Goal: Task Accomplishment & Management: Complete application form

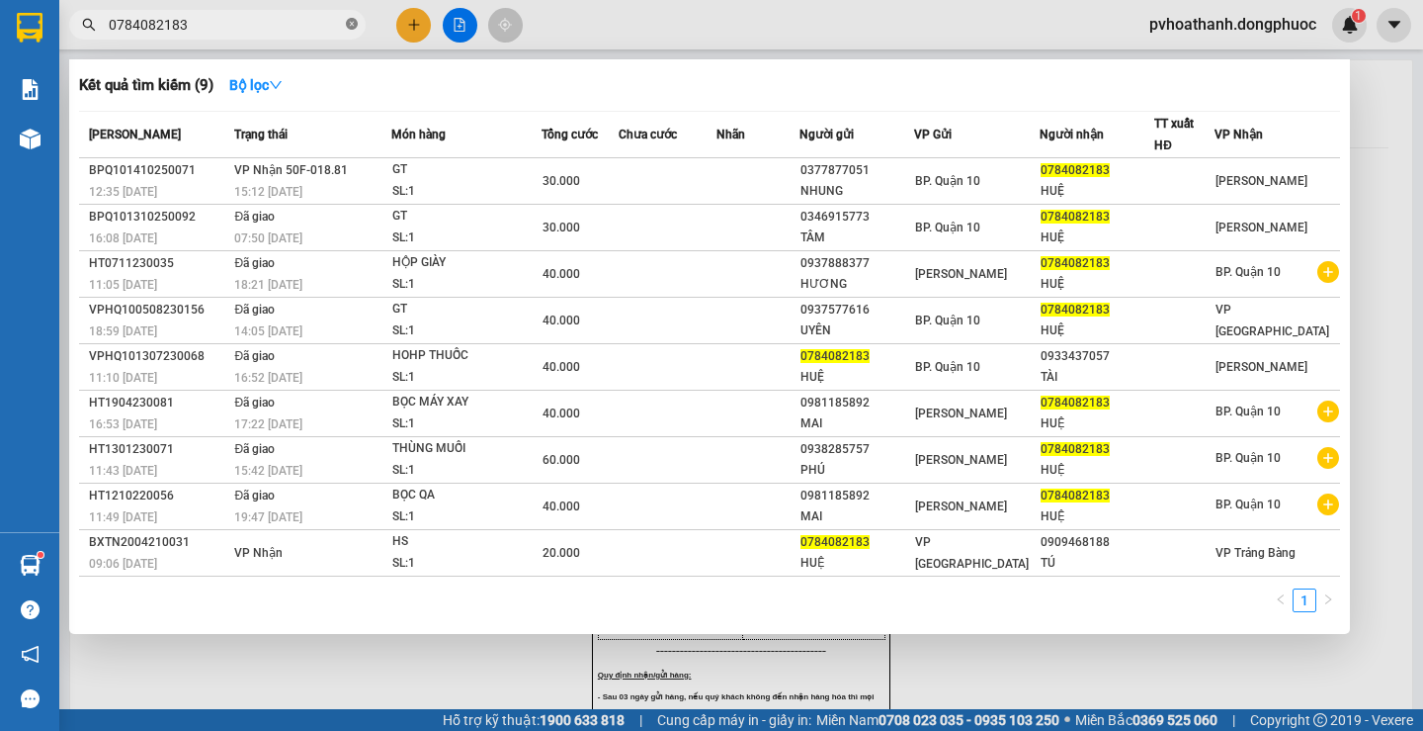
click at [347, 17] on span at bounding box center [352, 25] width 12 height 19
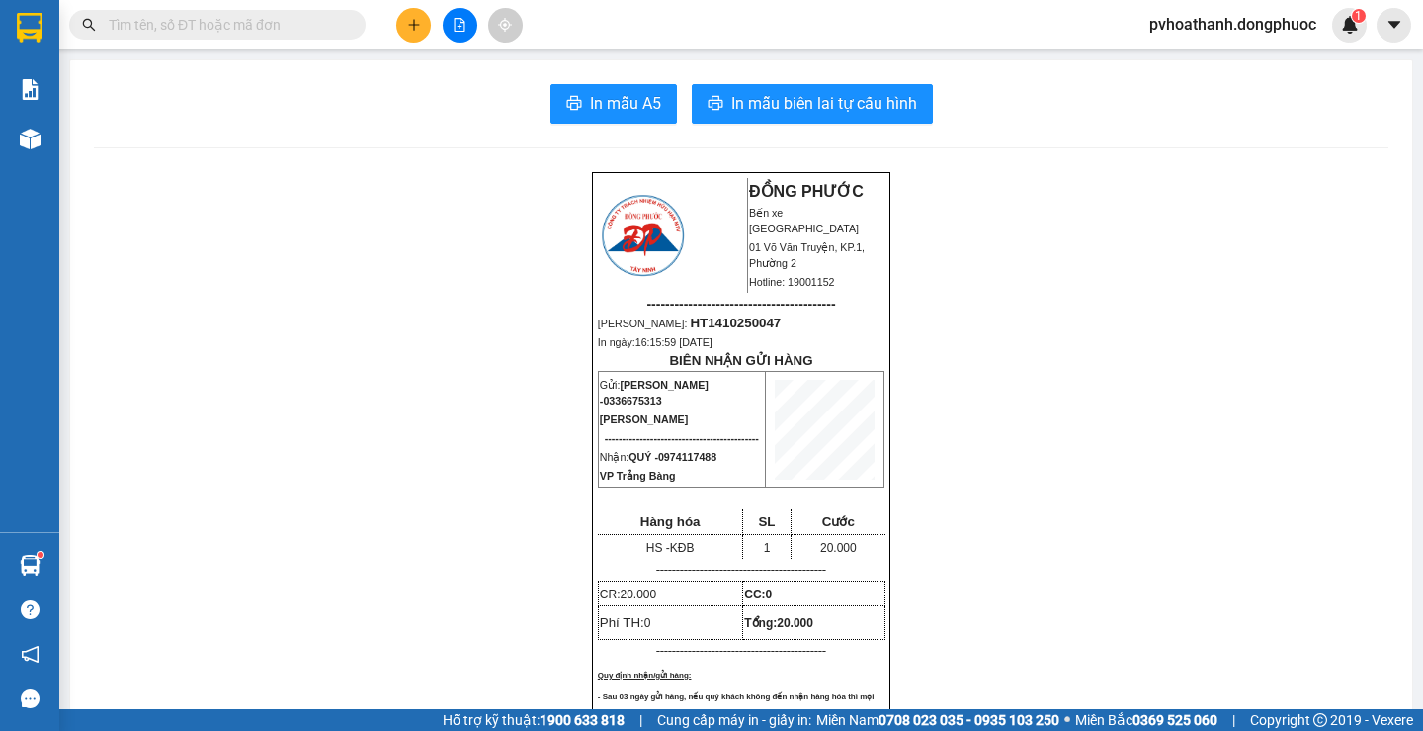
click at [259, 18] on input "text" at bounding box center [225, 25] width 233 height 22
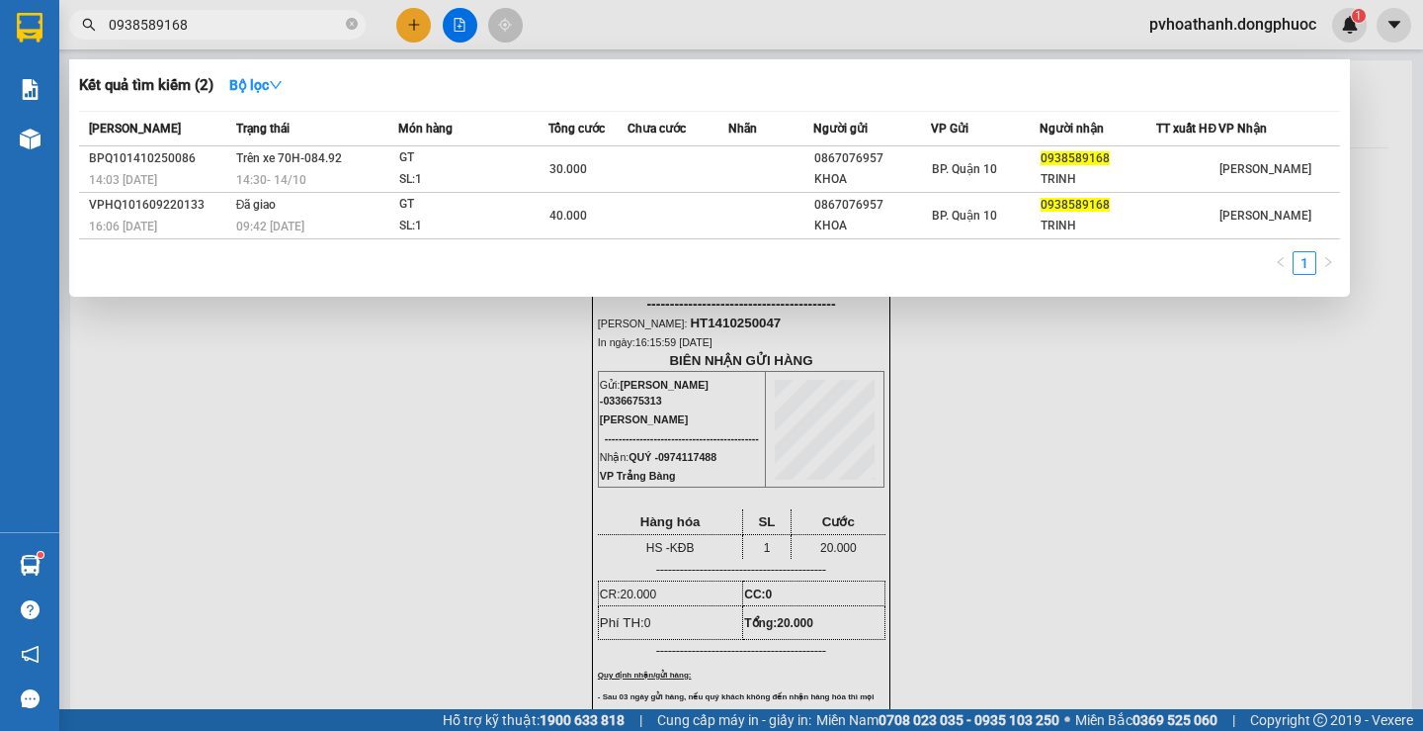
type input "0938589168"
click at [338, 440] on div at bounding box center [711, 365] width 1423 height 731
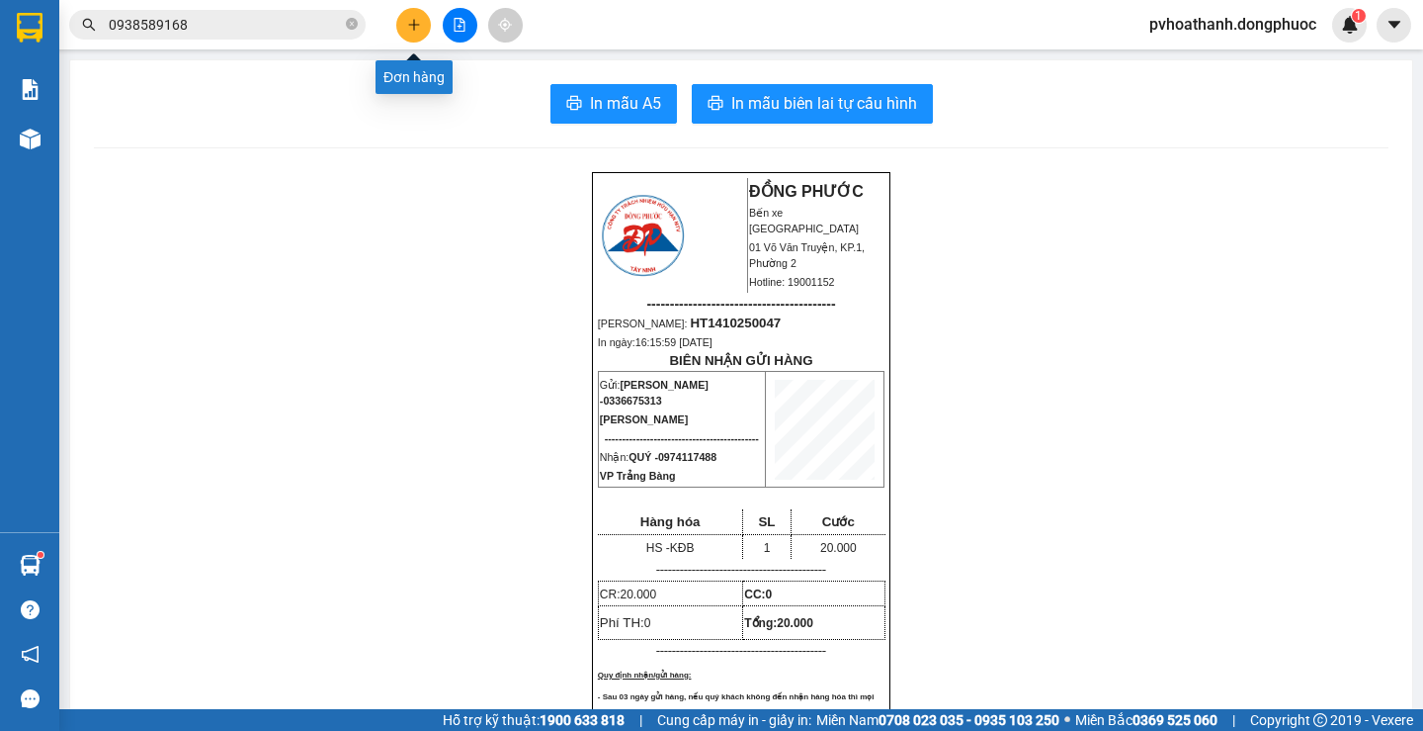
click at [427, 16] on button at bounding box center [413, 25] width 35 height 35
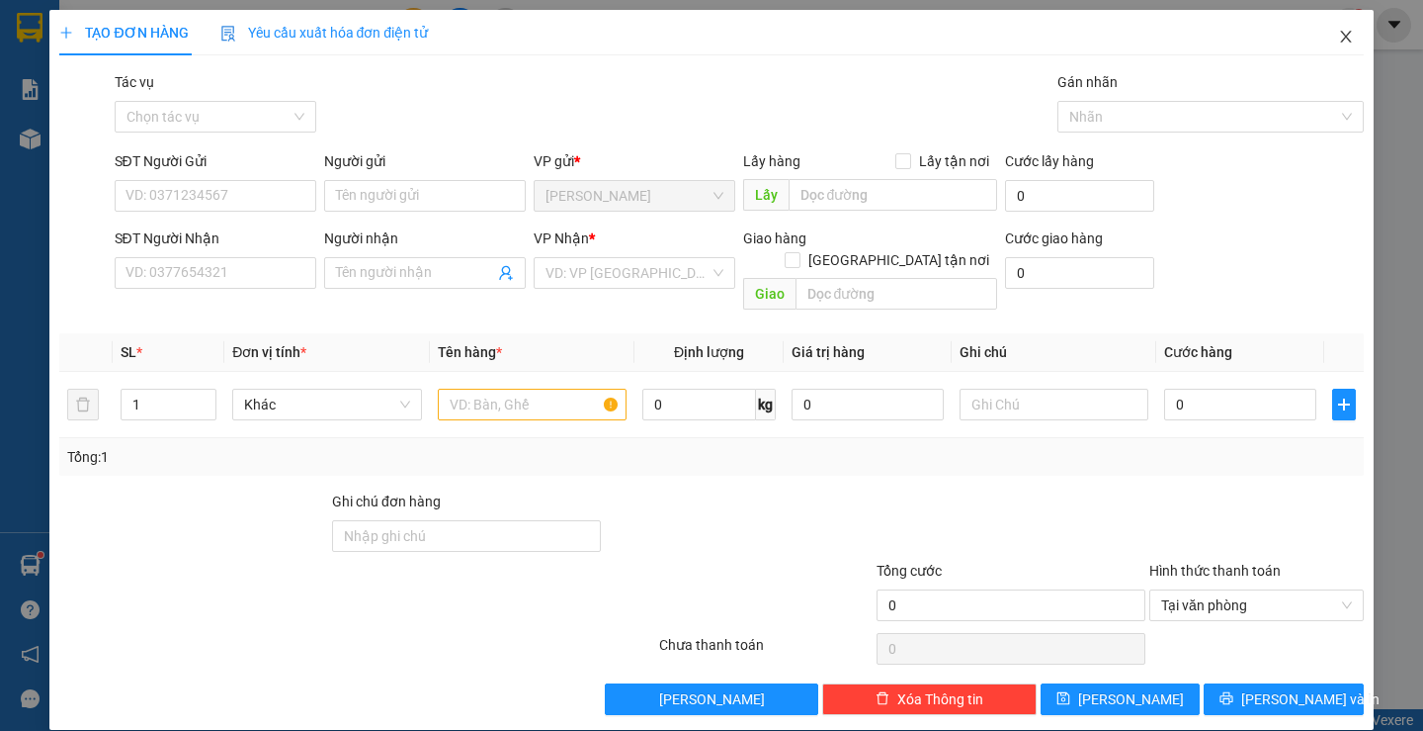
click at [1319, 29] on span "Close" at bounding box center [1346, 37] width 55 height 55
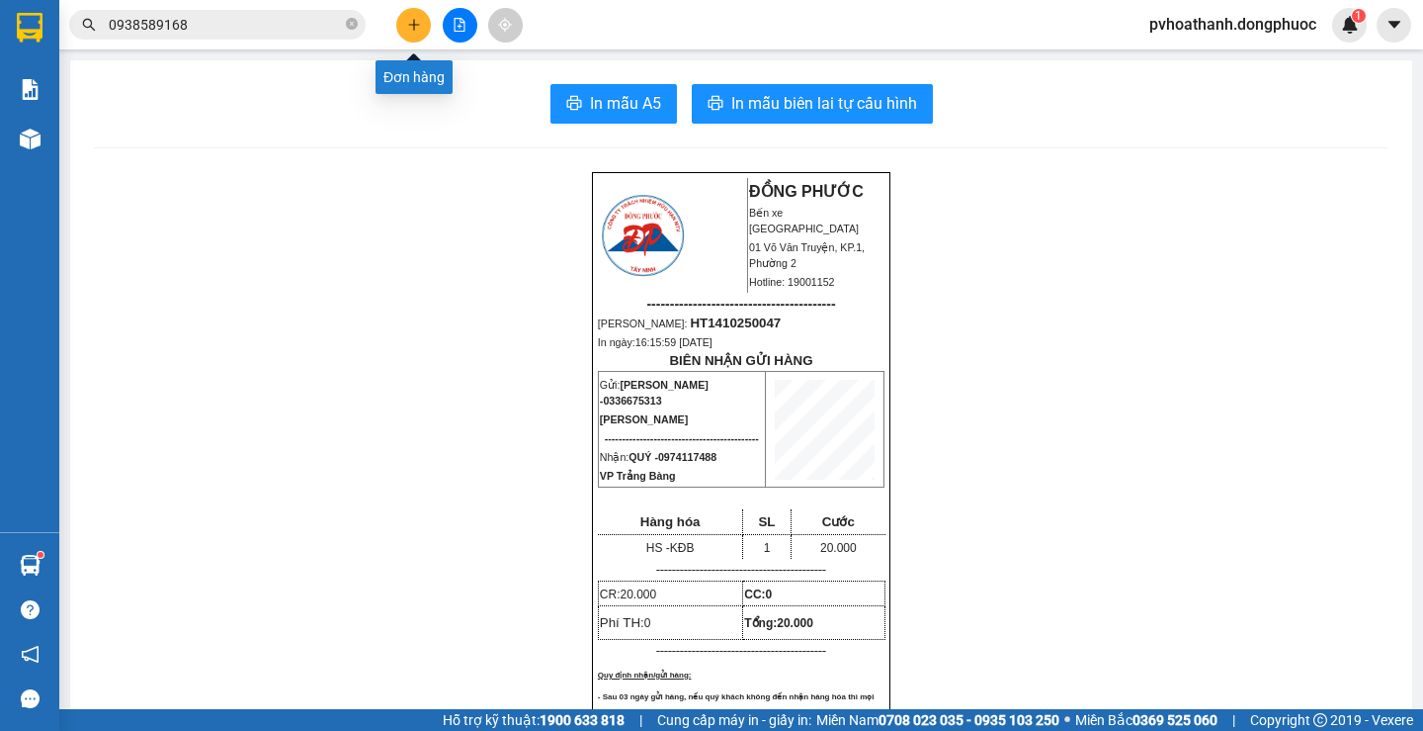
click at [405, 20] on button at bounding box center [413, 25] width 35 height 35
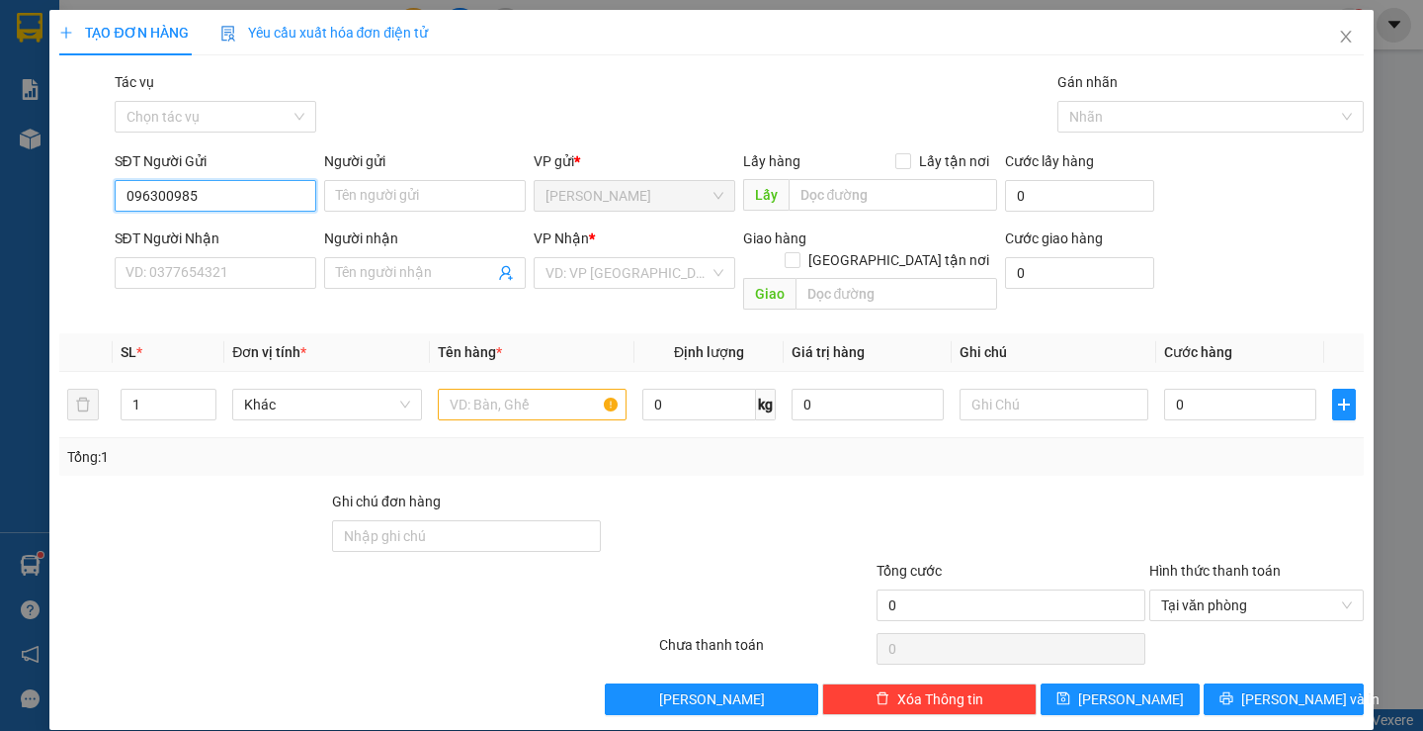
type input "0963009857"
click at [257, 231] on div "0963009857 - BÍCH TRÂM" at bounding box center [213, 235] width 176 height 22
type input "BÍCH TRÂM"
type input "0989410532"
type input "QUỲNH"
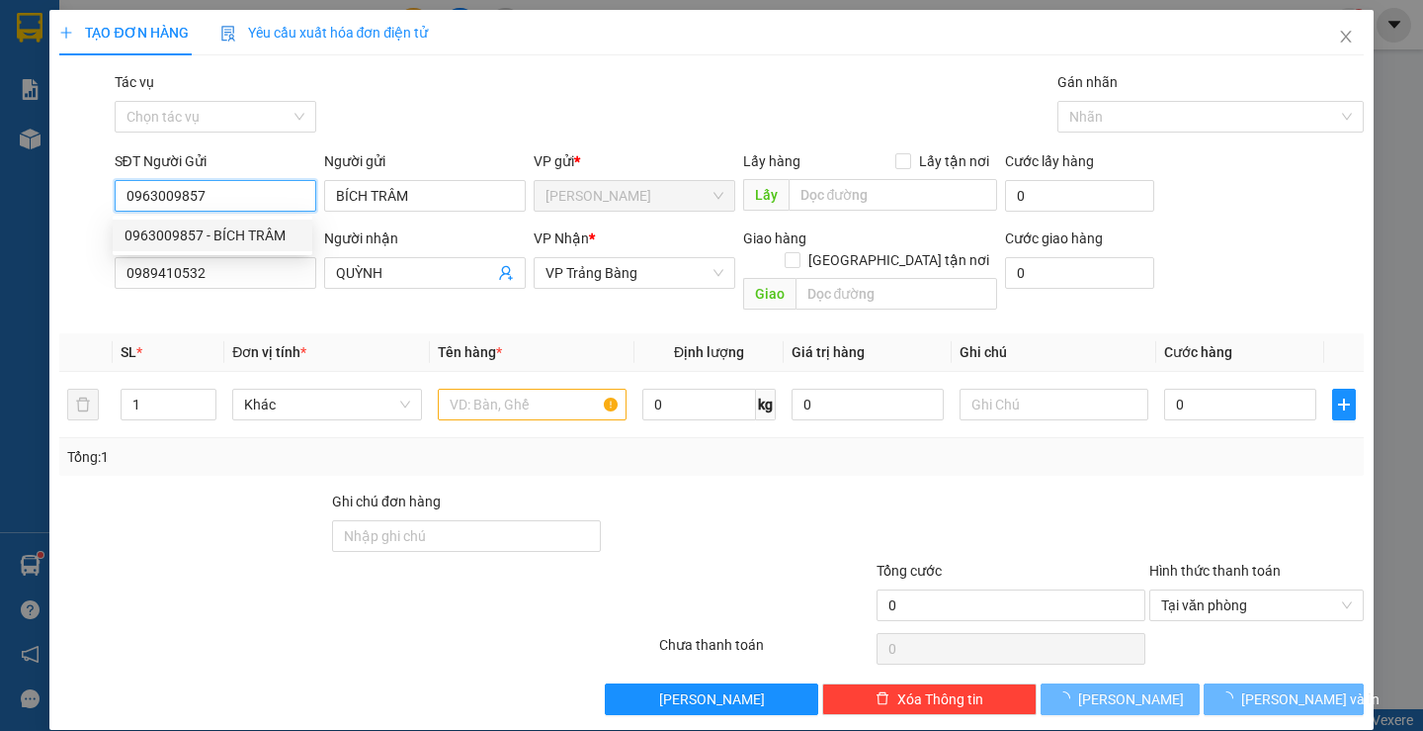
type input "20.000"
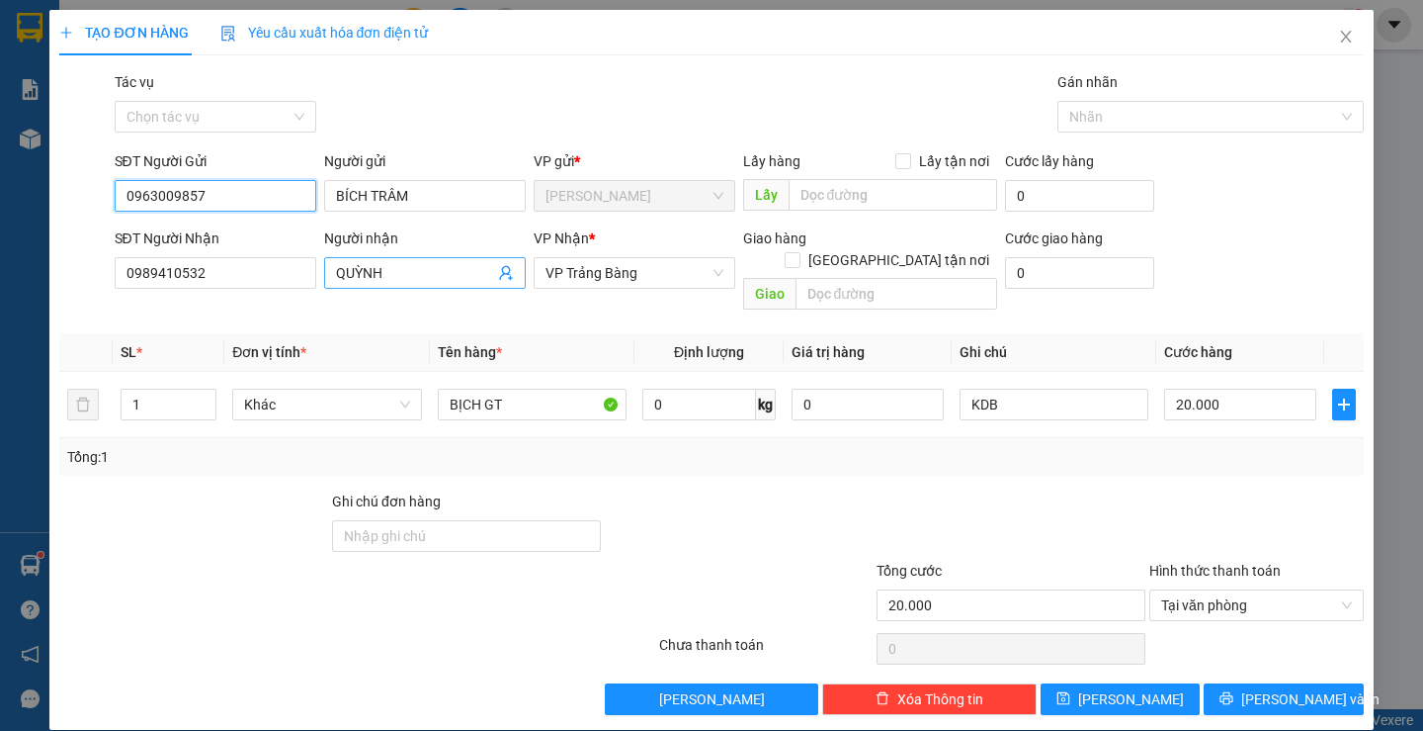
type input "0963009857"
click at [499, 281] on span at bounding box center [506, 273] width 16 height 22
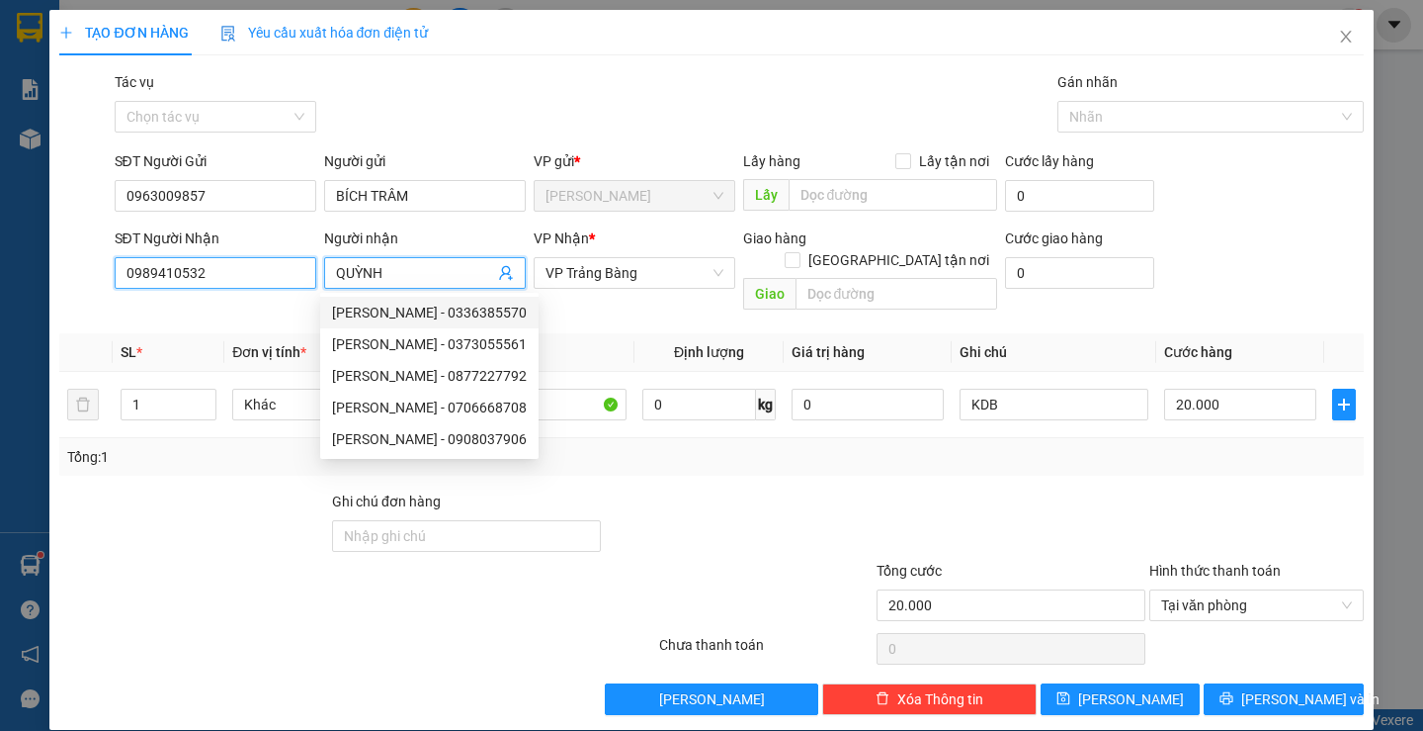
click at [241, 276] on input "0989410532" at bounding box center [216, 273] width 202 height 32
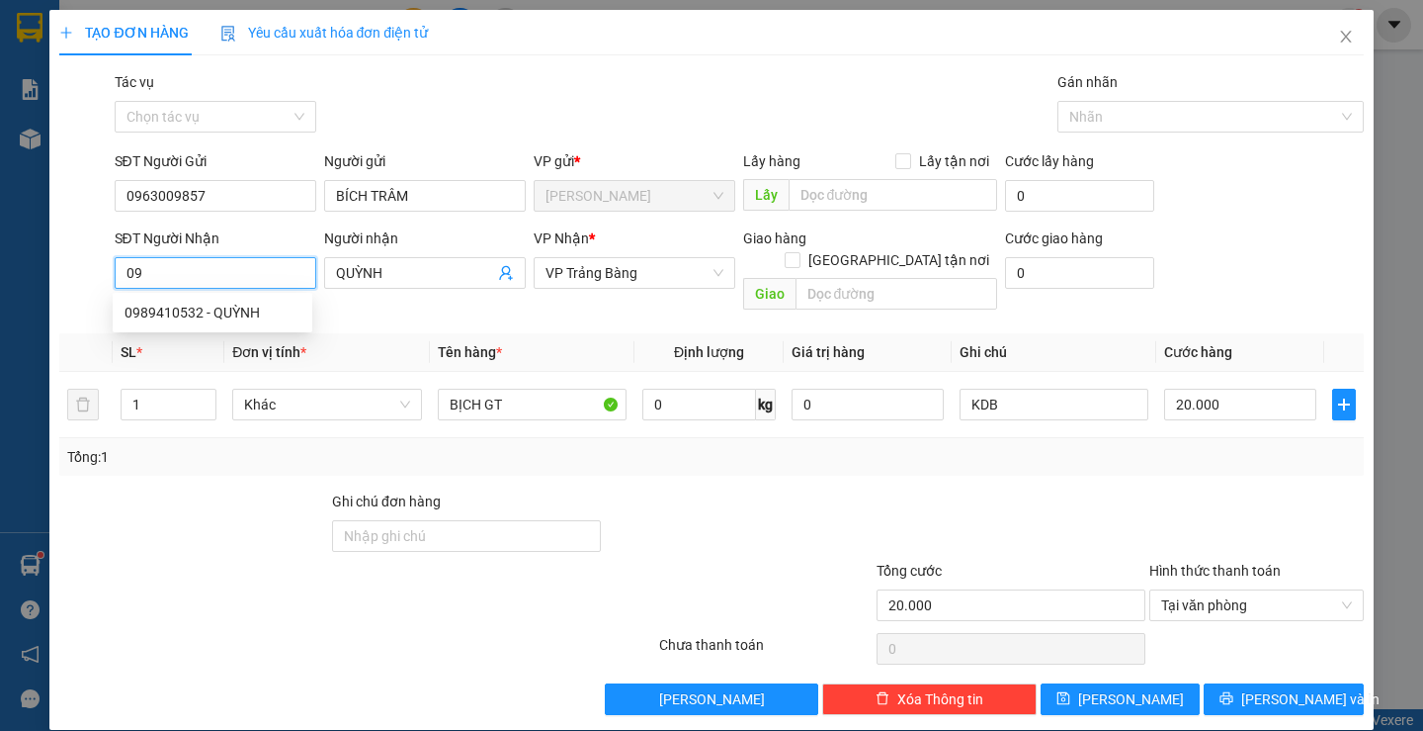
type input "0"
type input "0372452852"
click at [254, 316] on div "0372452852 - HƯNG" at bounding box center [213, 312] width 176 height 22
type input "HƯNG"
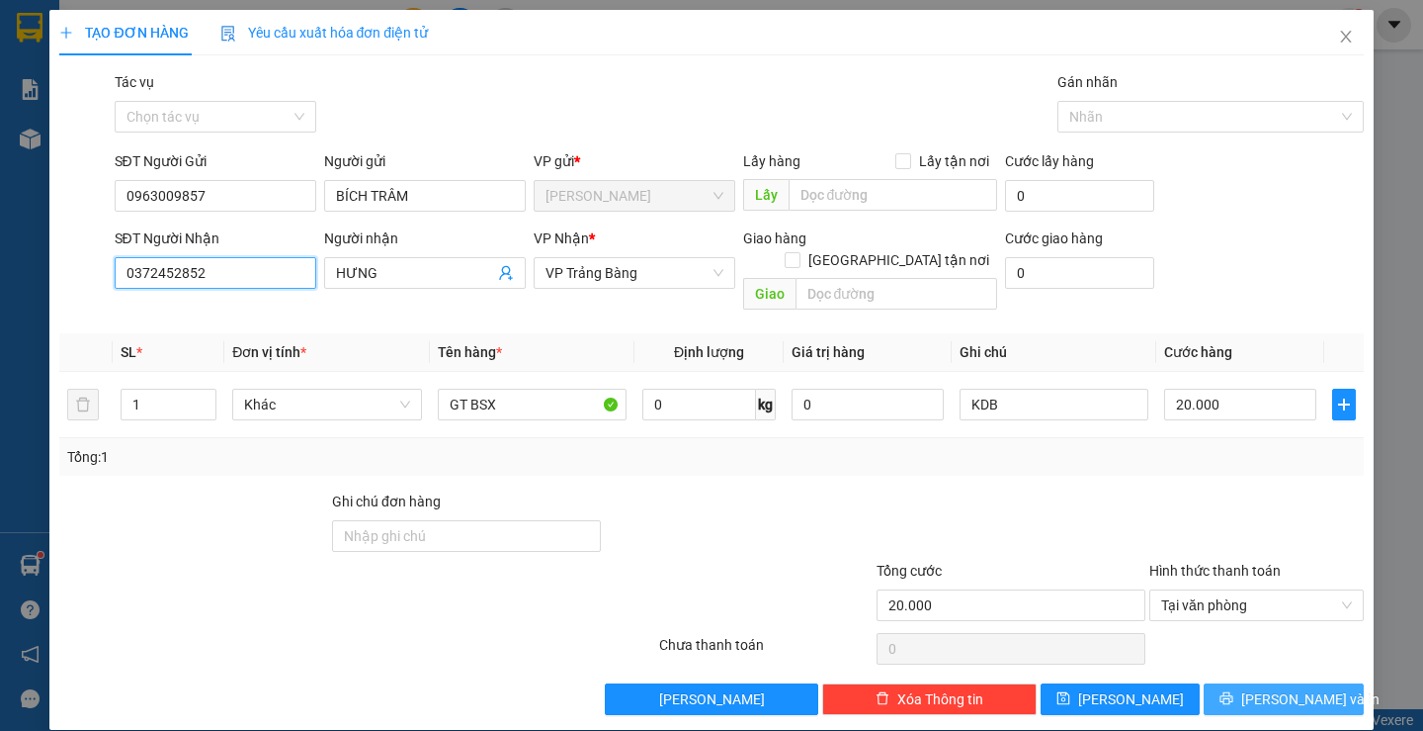
type input "0372452852"
click at [1275, 688] on span "[PERSON_NAME] và In" at bounding box center [1311, 699] width 138 height 22
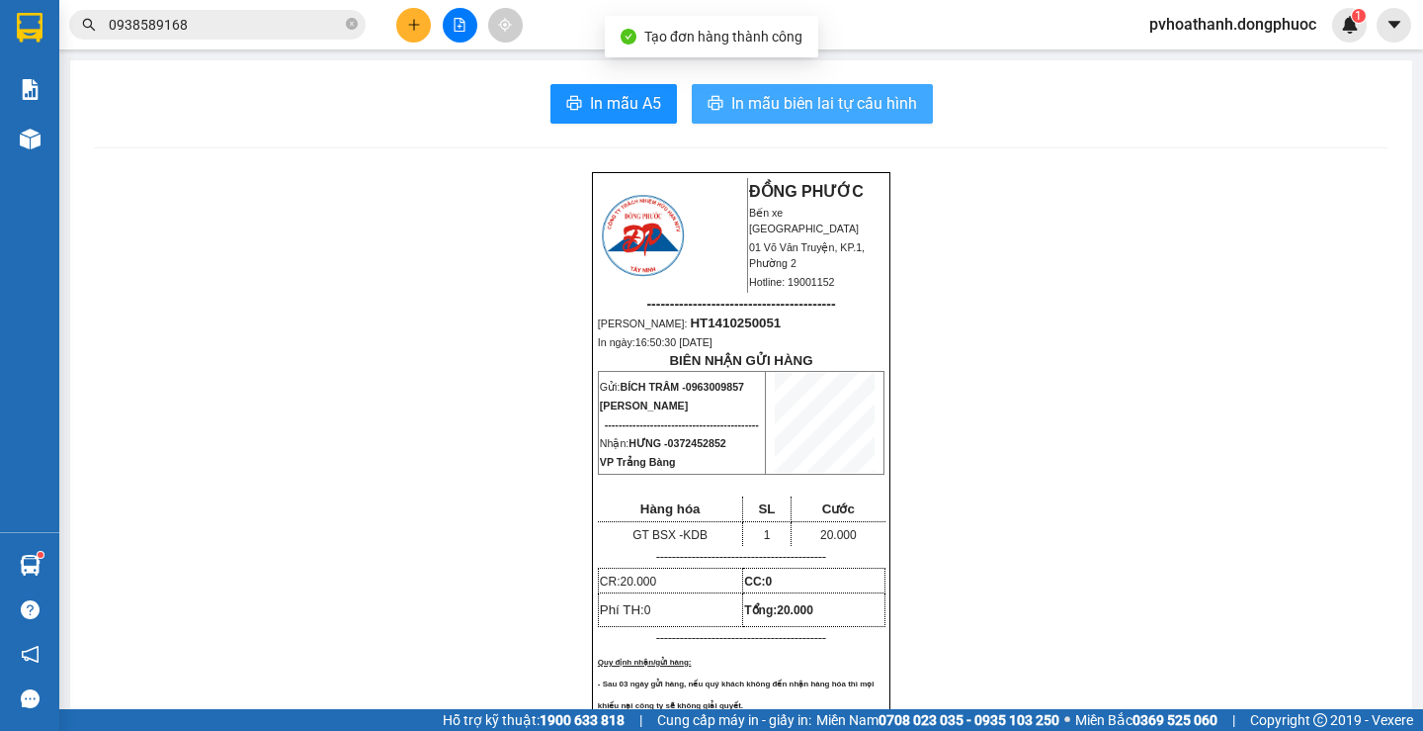
click at [893, 91] on span "In mẫu biên lai tự cấu hình" at bounding box center [824, 103] width 186 height 25
